Goal: Task Accomplishment & Management: Manage account settings

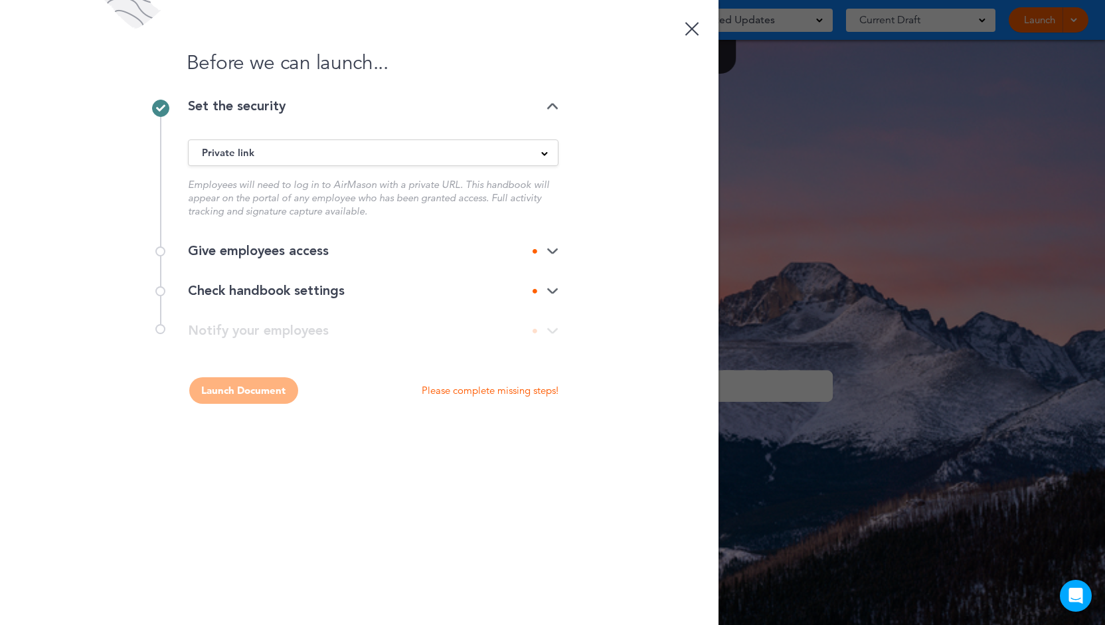
click at [406, 251] on div "Give employees access" at bounding box center [373, 250] width 370 height 13
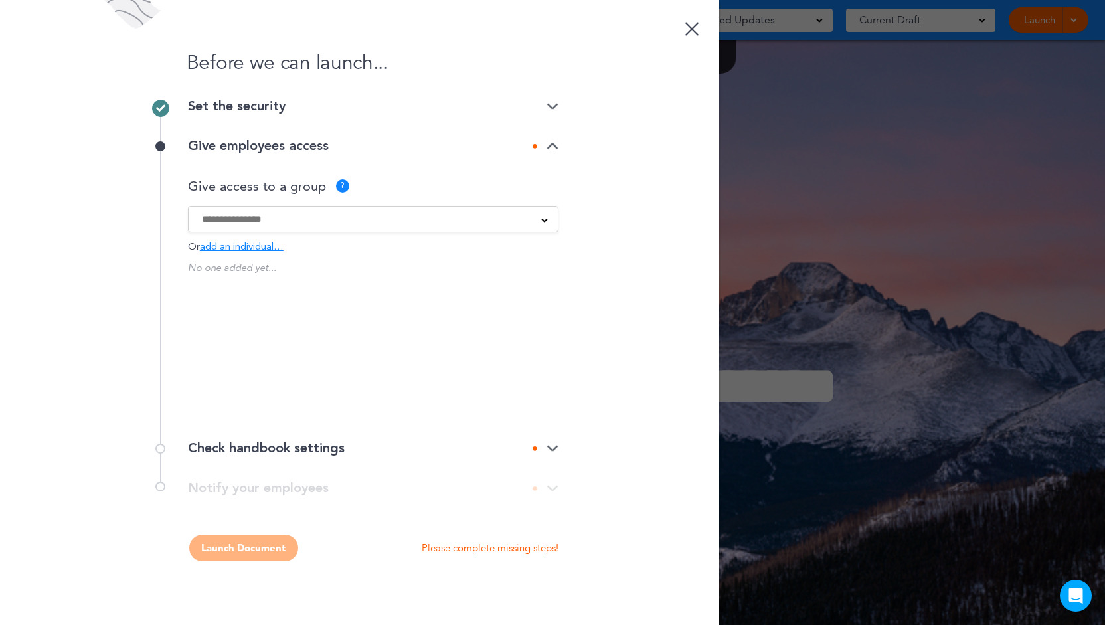
click at [245, 224] on input at bounding box center [364, 219] width 325 height 15
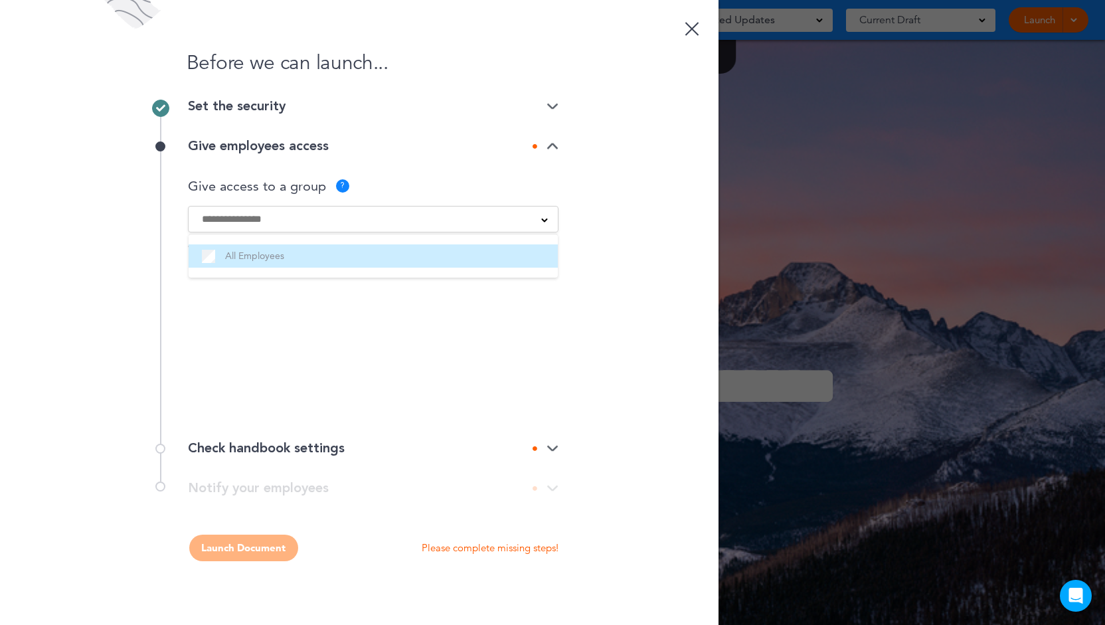
click at [253, 260] on label "All Employees" at bounding box center [373, 256] width 343 height 17
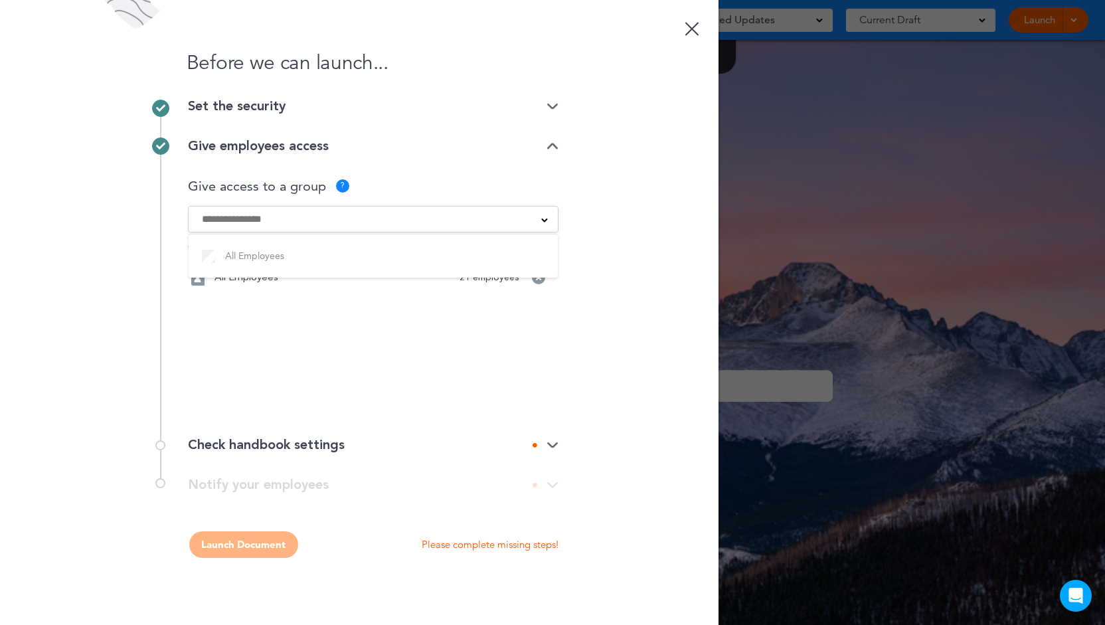
click at [542, 344] on div "No one added yet... All Employees 21 employees Would you like to create a group?" at bounding box center [373, 332] width 370 height 146
click at [422, 443] on div "Check handbook settings" at bounding box center [373, 444] width 370 height 13
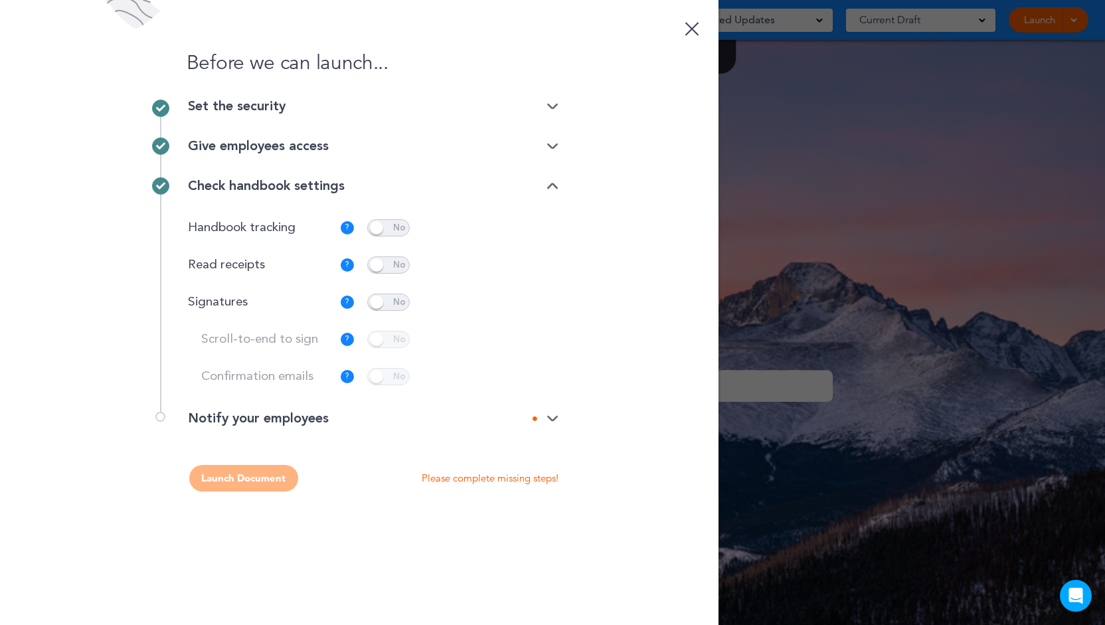
click at [402, 296] on span at bounding box center [388, 301] width 42 height 17
click at [554, 422] on img at bounding box center [552, 418] width 12 height 9
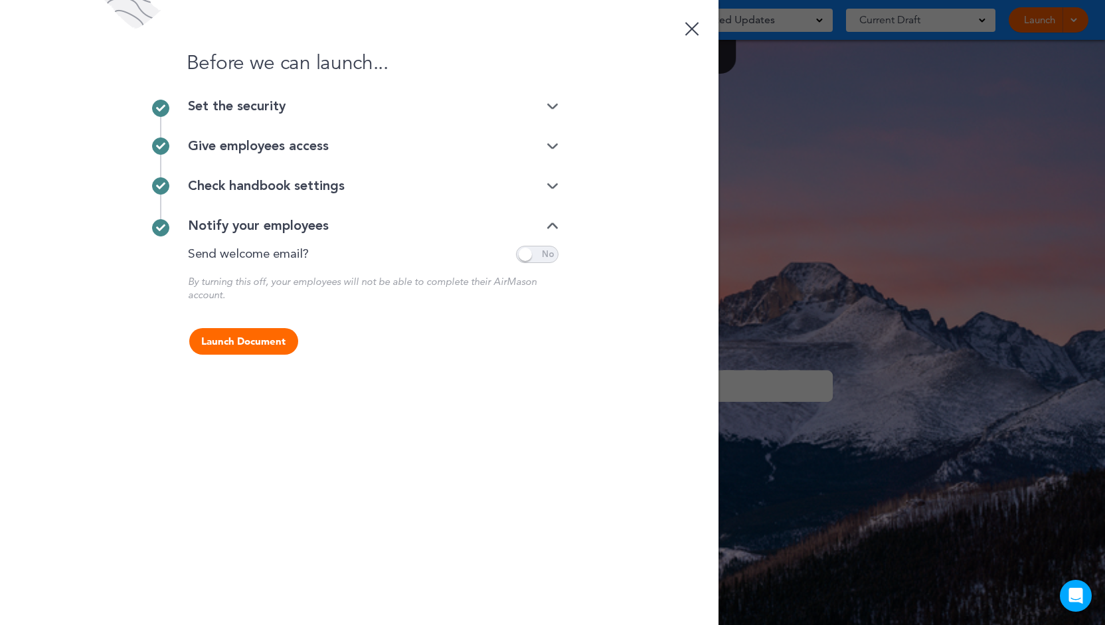
click at [542, 253] on span at bounding box center [537, 254] width 42 height 17
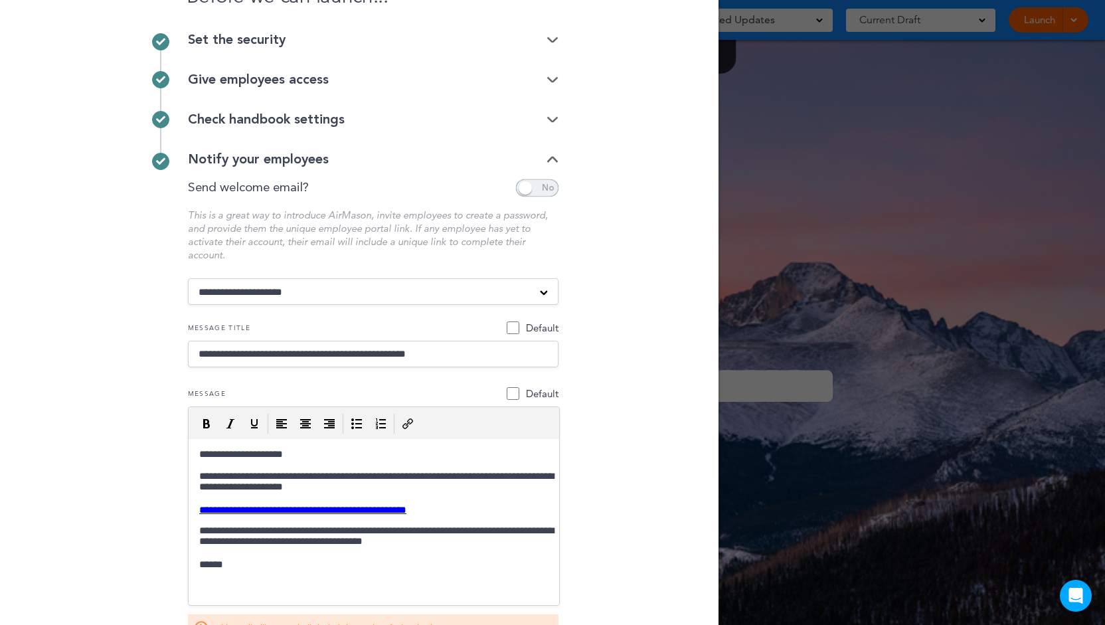
scroll to position [161, 0]
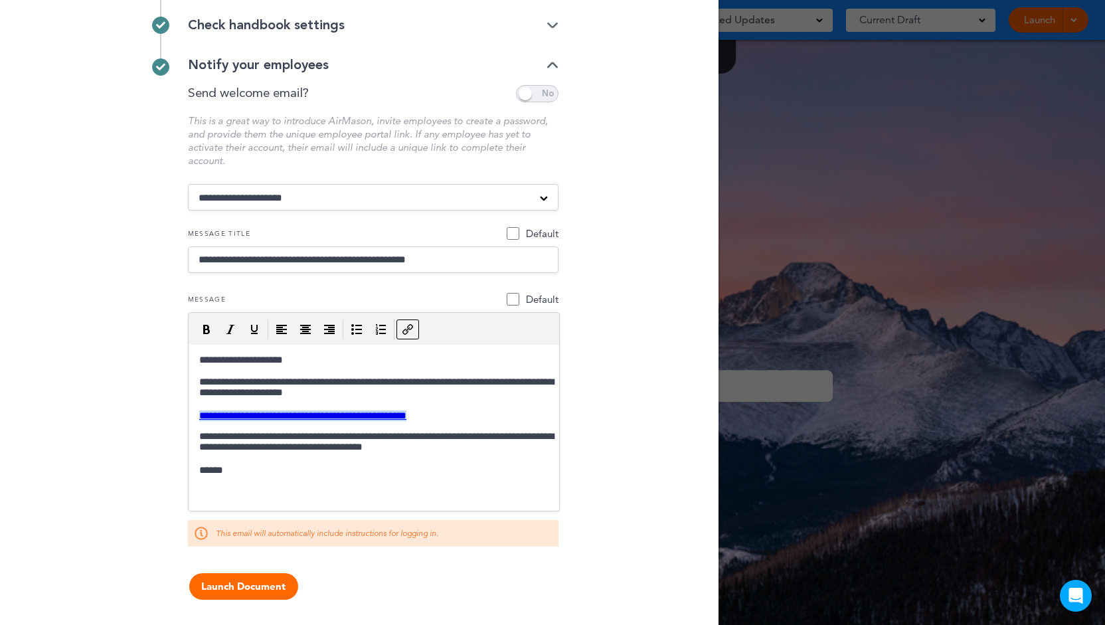
drag, startPoint x: 463, startPoint y: 414, endPoint x: 188, endPoint y: 420, distance: 274.9
click at [188, 420] on html "**********" at bounding box center [373, 416] width 370 height 142
click at [500, 406] on body "**********" at bounding box center [373, 415] width 360 height 122
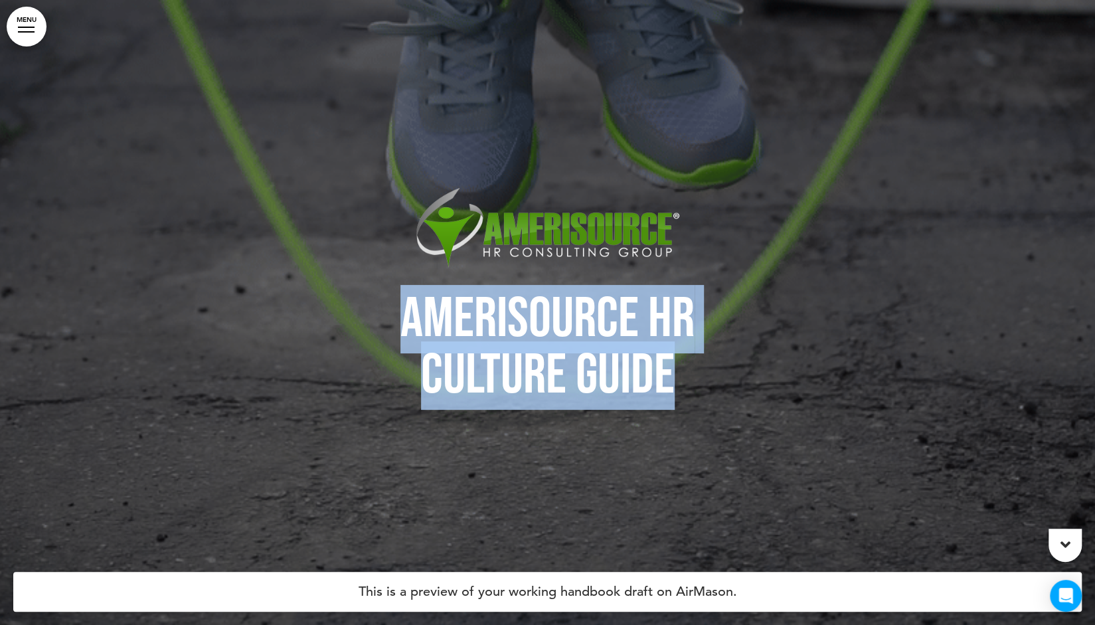
drag, startPoint x: 394, startPoint y: 311, endPoint x: 684, endPoint y: 363, distance: 295.4
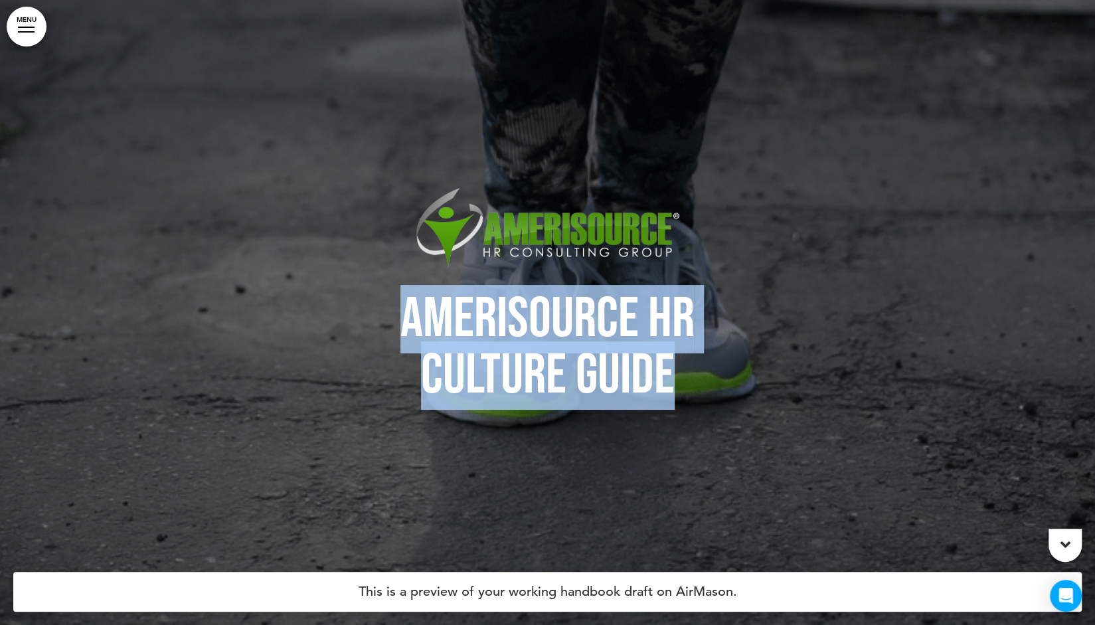
click at [684, 363] on h1 "AmeriSource HR Culture Guide" at bounding box center [548, 347] width 664 height 113
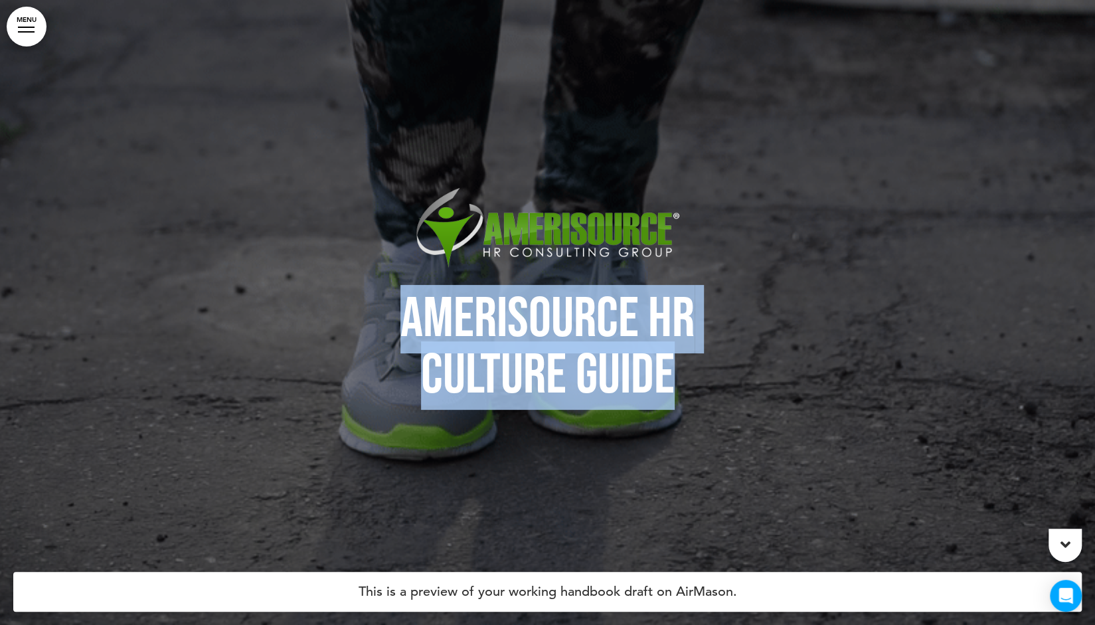
copy h1 "AmeriSource HR Culture Guide"
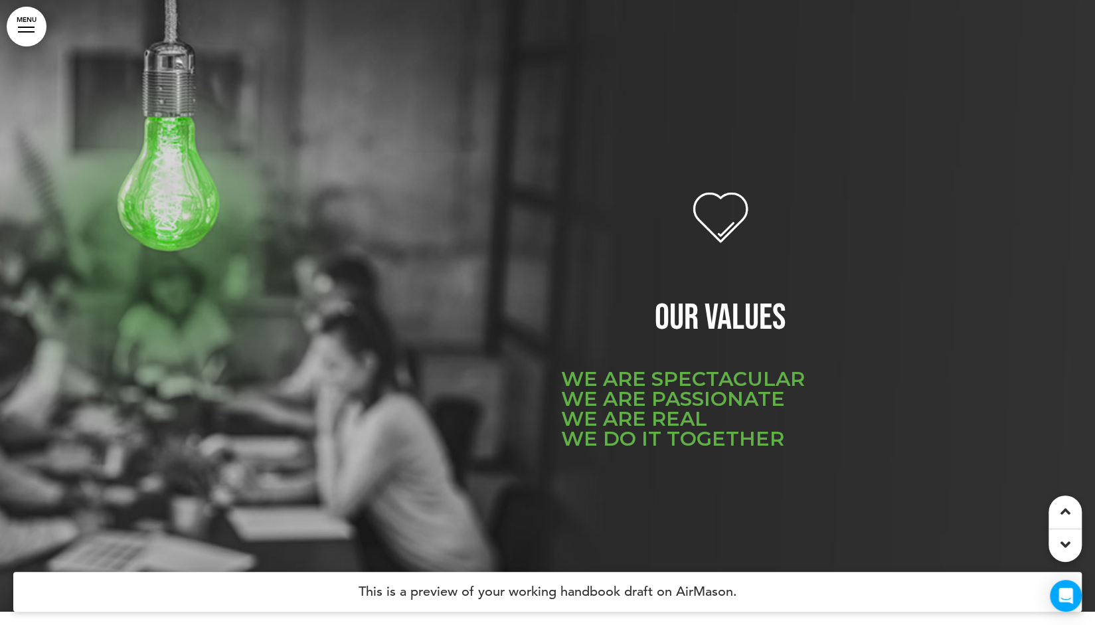
scroll to position [1527, 0]
